Goal: Navigation & Orientation: Find specific page/section

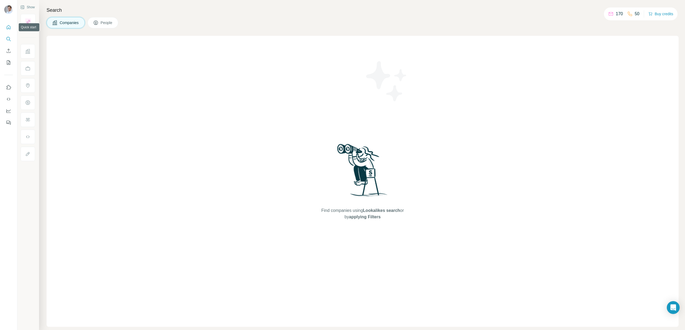
click at [10, 28] on icon "Quick start" at bounding box center [9, 27] width 4 height 4
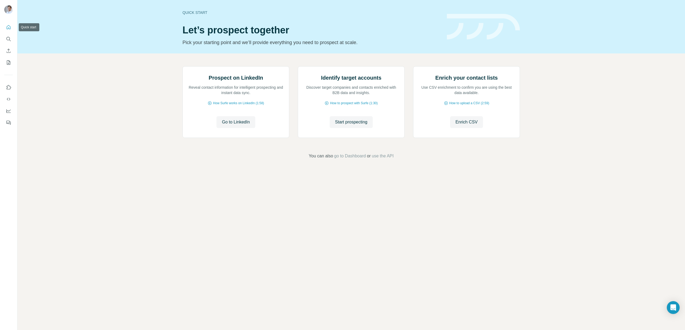
click at [8, 26] on icon "Quick start" at bounding box center [8, 27] width 5 height 5
